Goal: Information Seeking & Learning: Understand process/instructions

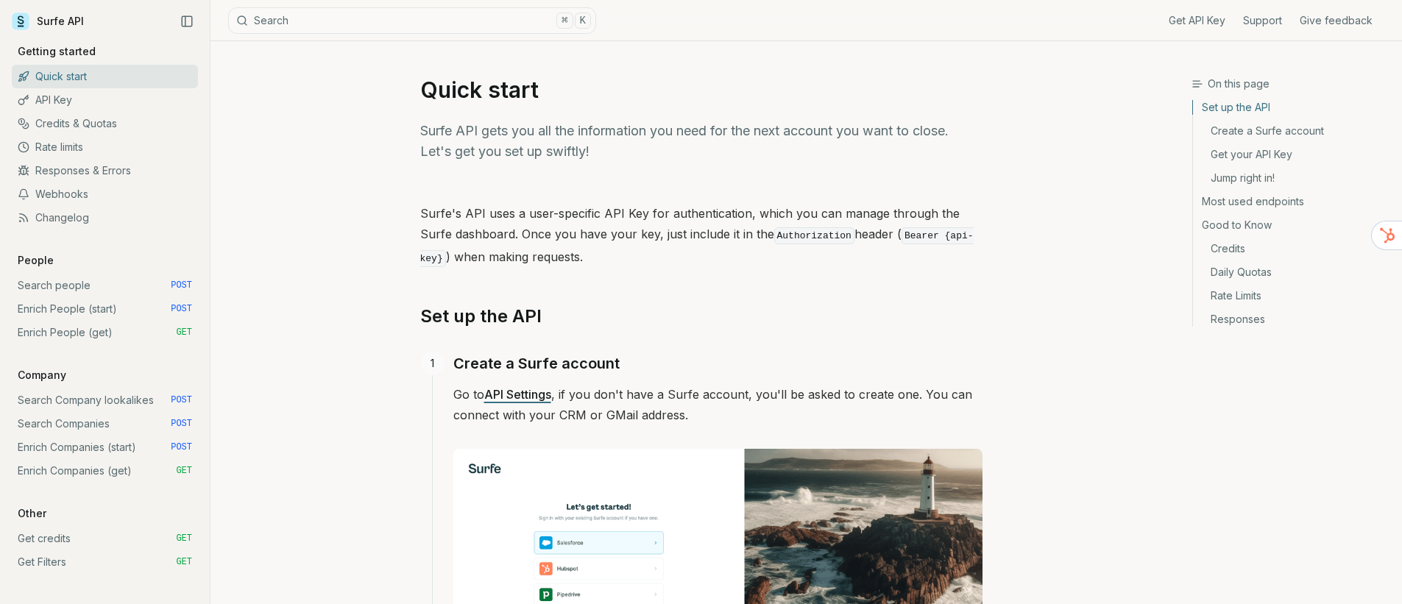
click at [1248, 205] on link "Most used endpoints" at bounding box center [1291, 202] width 197 height 24
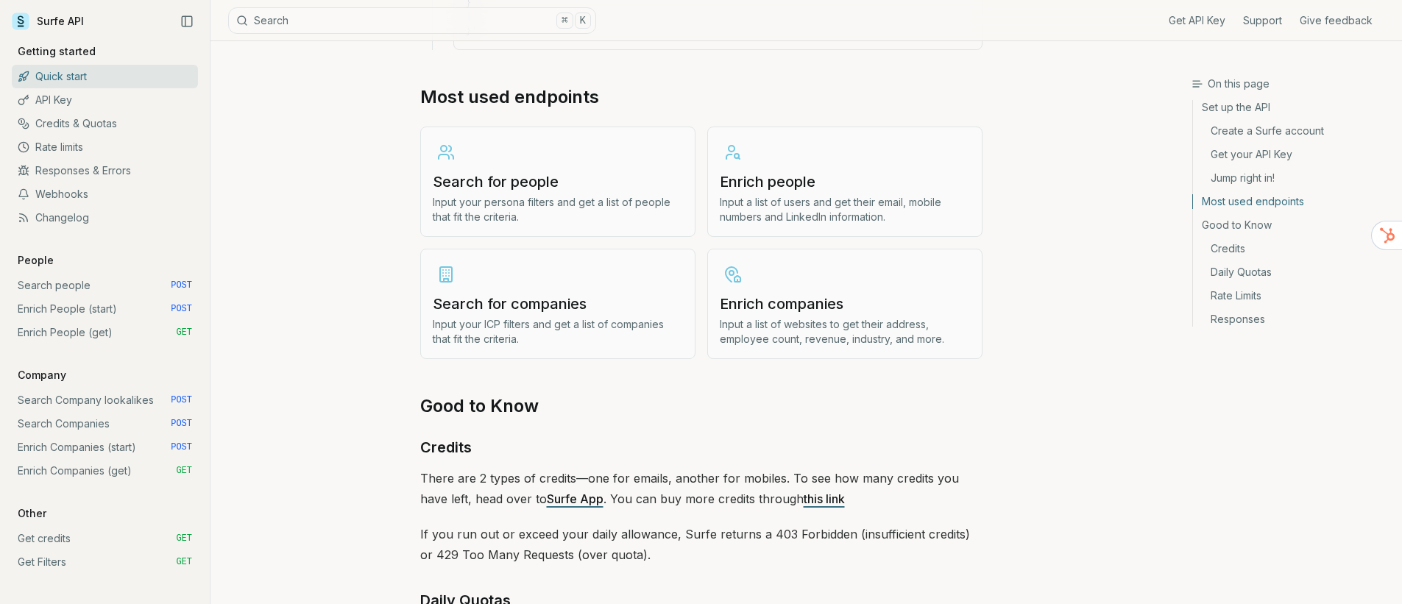
drag, startPoint x: 417, startPoint y: 96, endPoint x: 572, endPoint y: 82, distance: 156.0
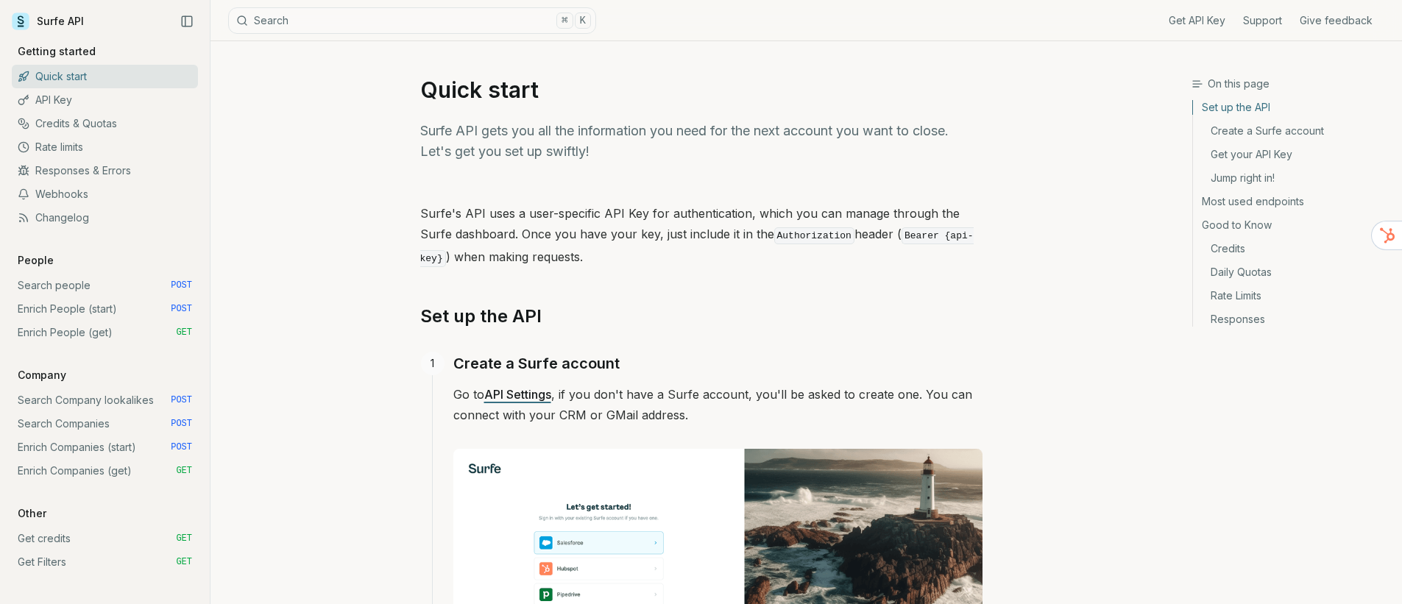
click at [1249, 207] on link "Most used endpoints" at bounding box center [1291, 202] width 197 height 24
click at [25, 25] on icon at bounding box center [21, 22] width 18 height 18
